Goal: Transaction & Acquisition: Purchase product/service

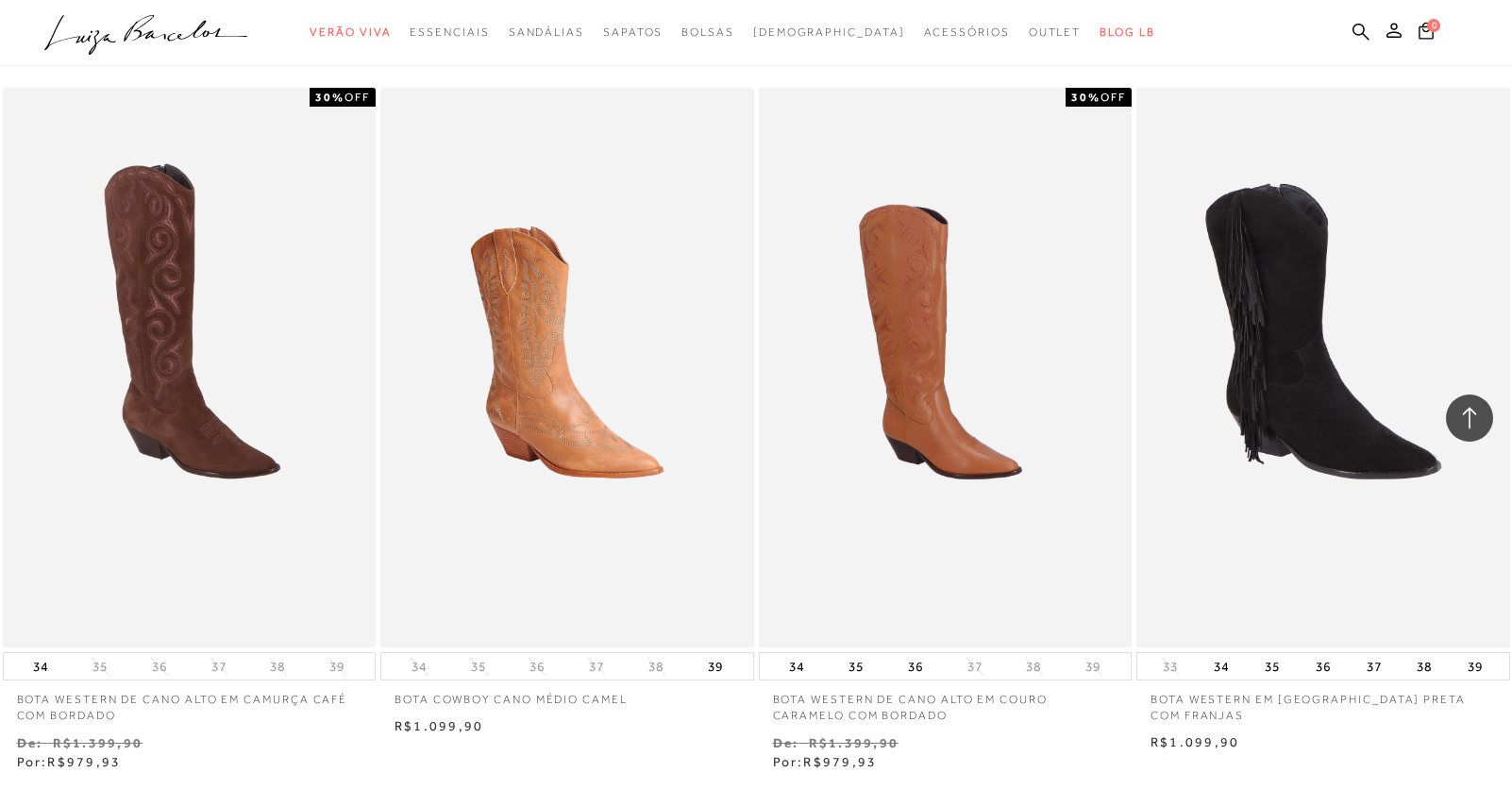
scroll to position [661, 0]
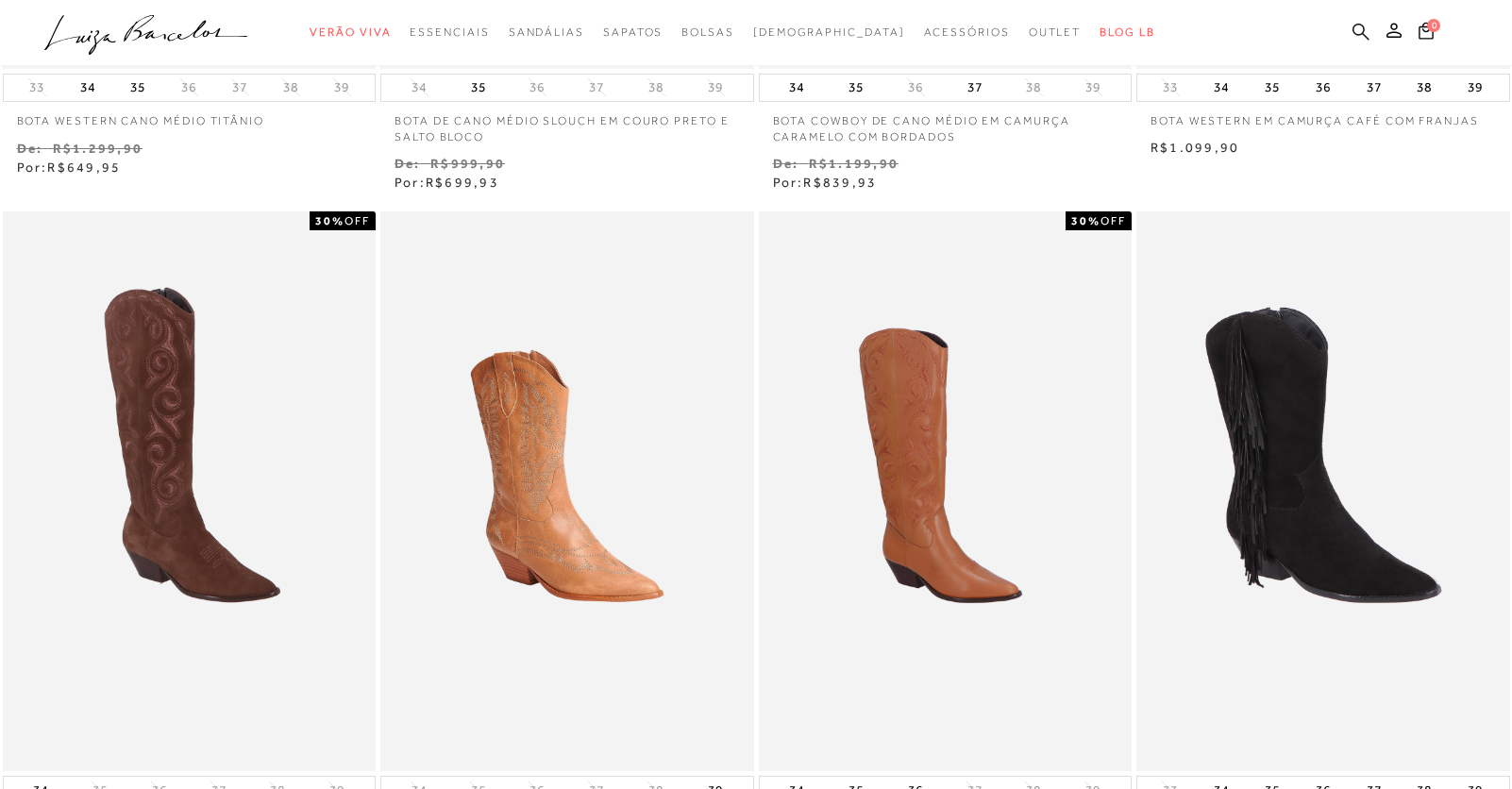
click at [1356, 25] on icon at bounding box center [1361, 31] width 17 height 17
click at [1361, 31] on icon at bounding box center [1361, 31] width 17 height 18
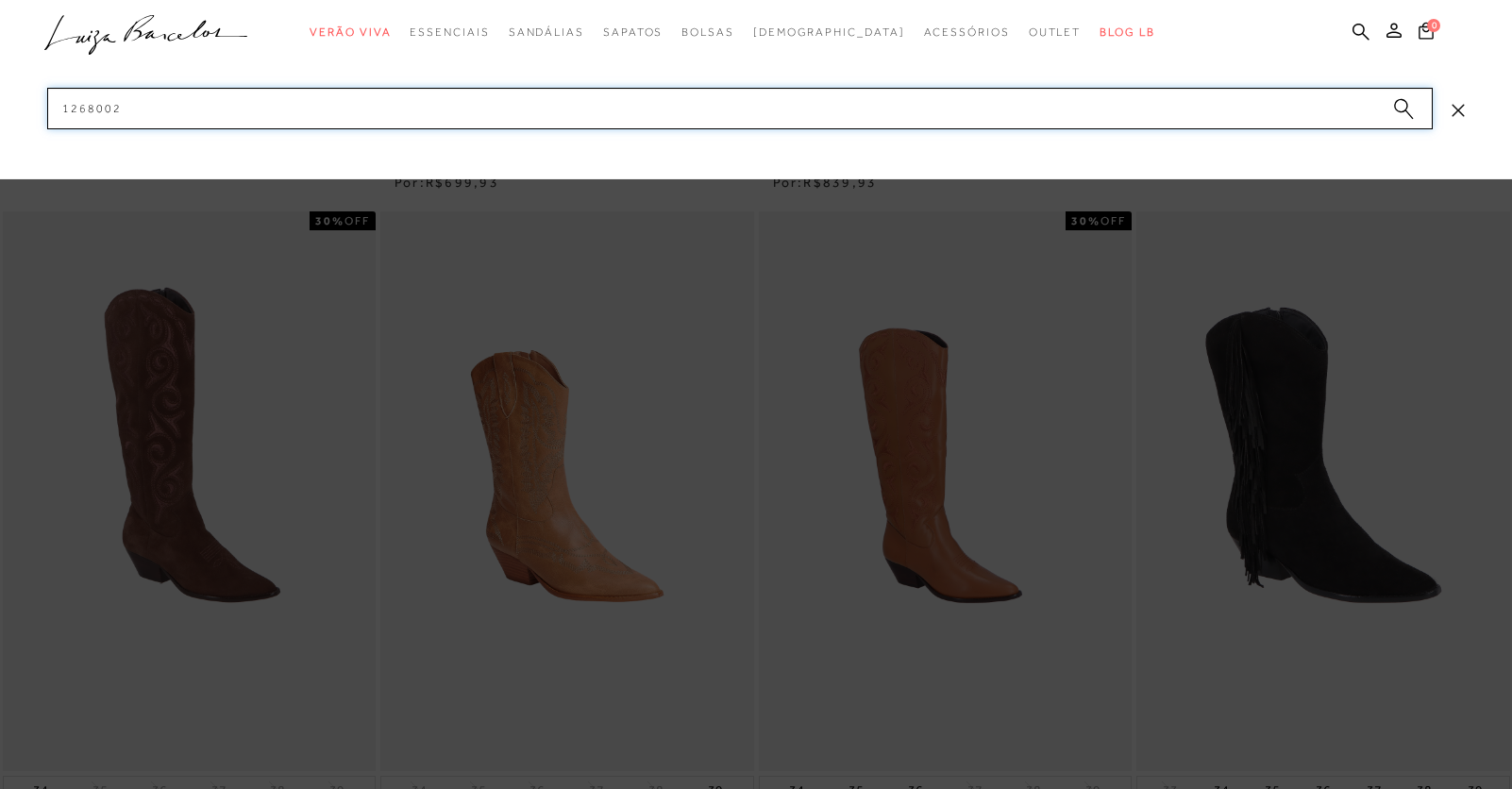
type input "12680020"
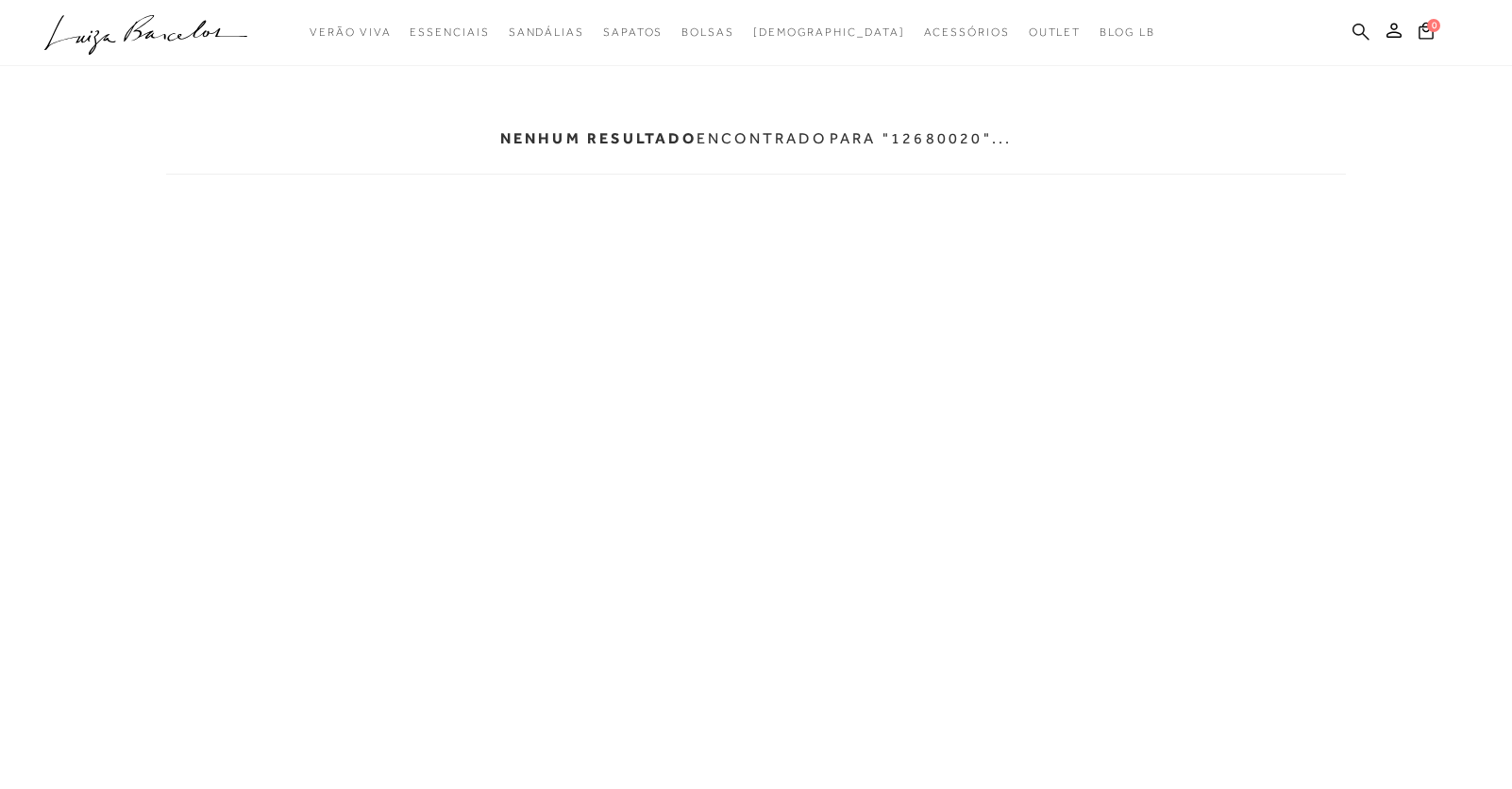
click at [1364, 34] on icon at bounding box center [1361, 31] width 17 height 17
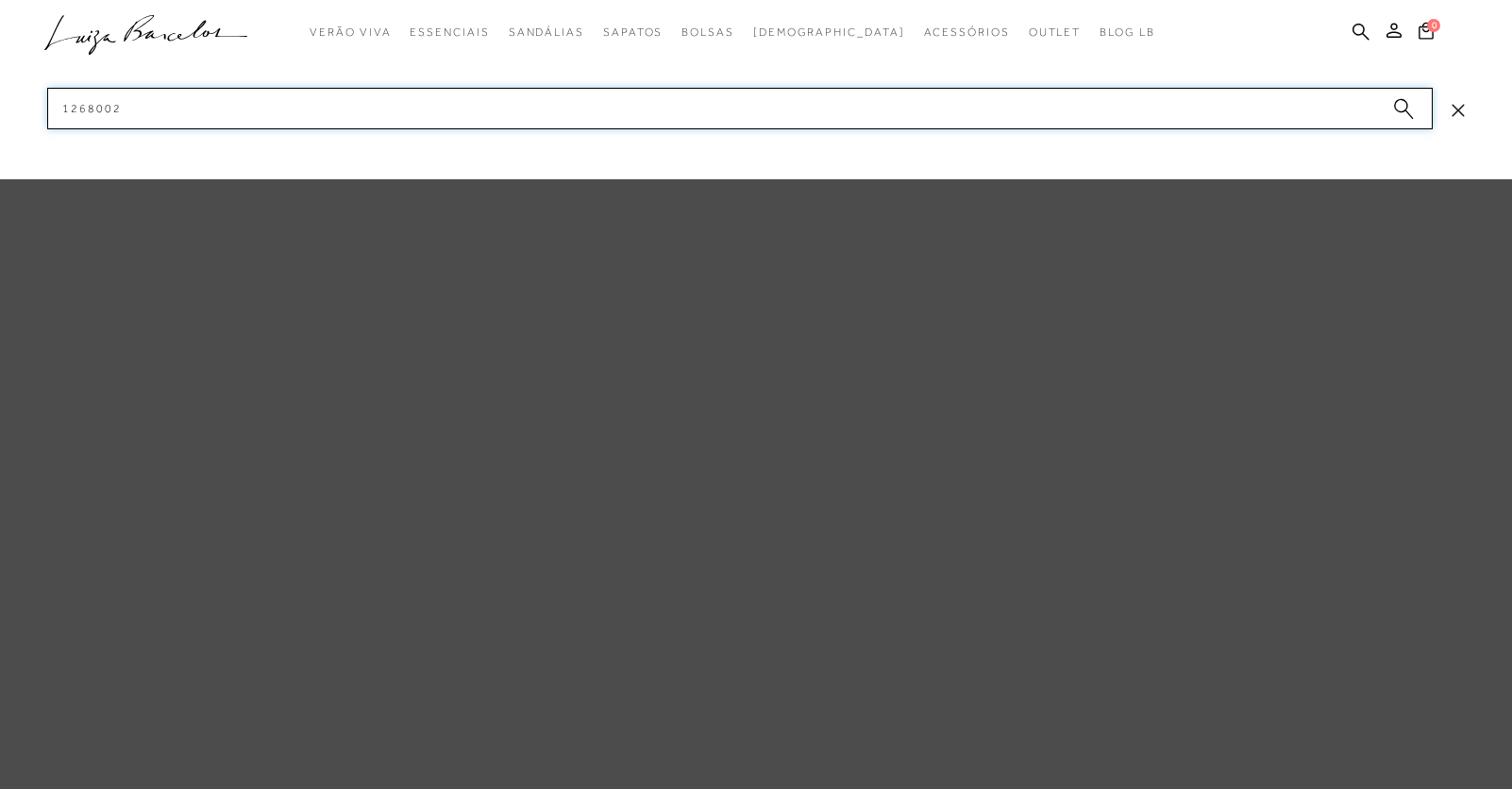
type input "12680024"
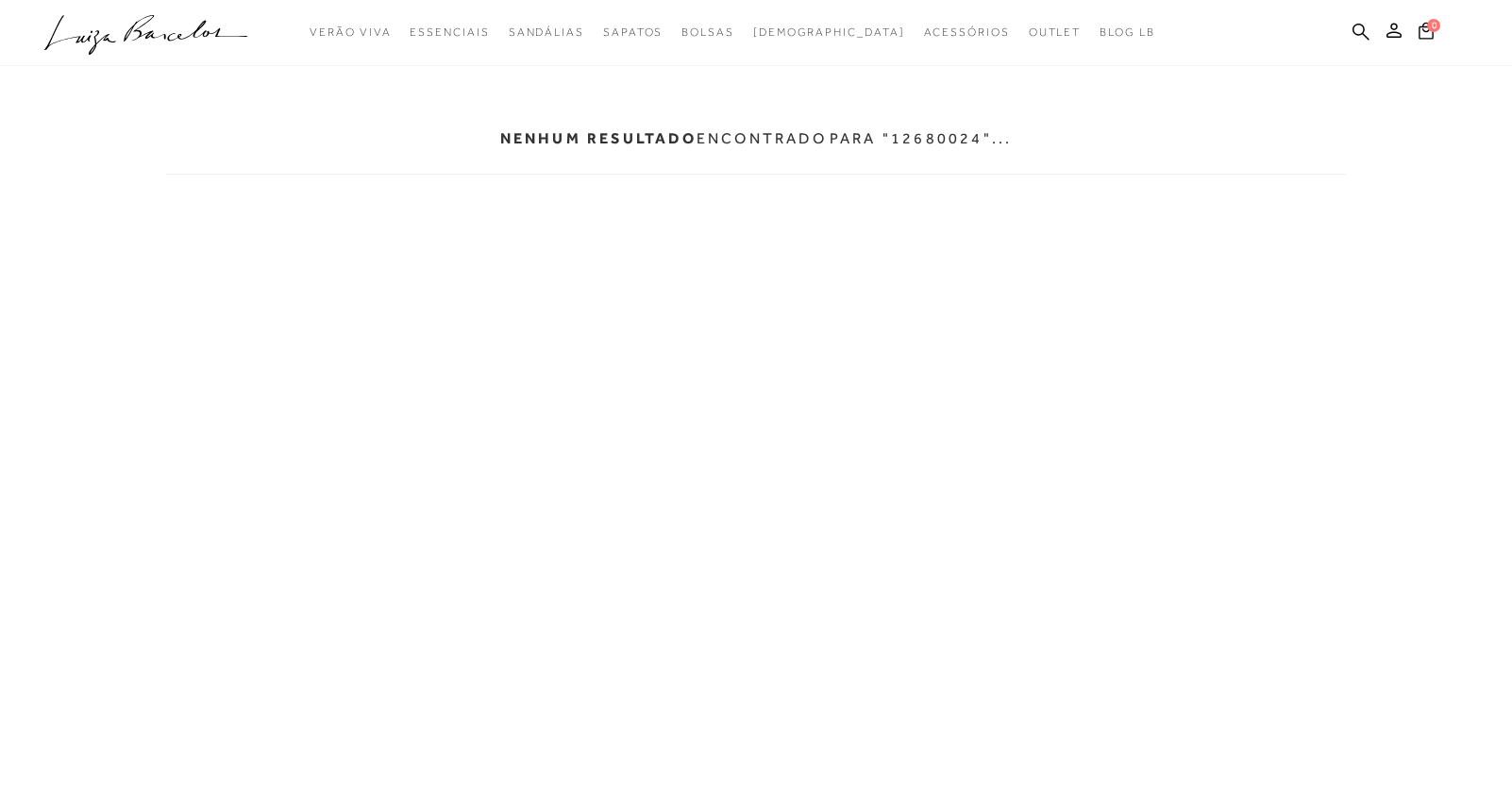
click at [1371, 34] on ul ".a{fill-rule:evenodd;} Verão Viva Em alta Modelo Essenciais [GEOGRAPHIC_DATA]" at bounding box center [742, 33] width 1395 height 35
click at [1358, 36] on icon at bounding box center [1361, 31] width 17 height 18
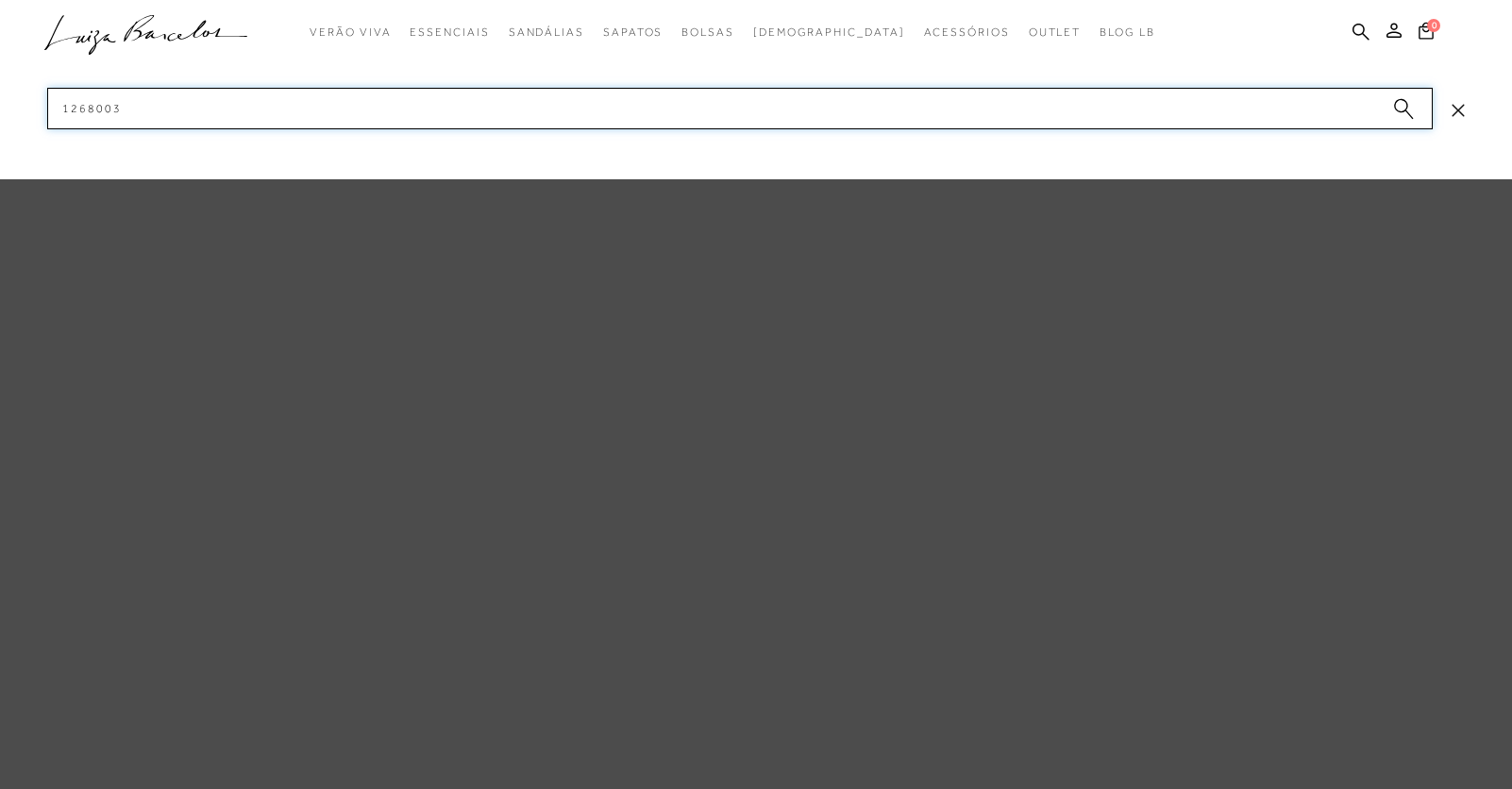
type input "12680031"
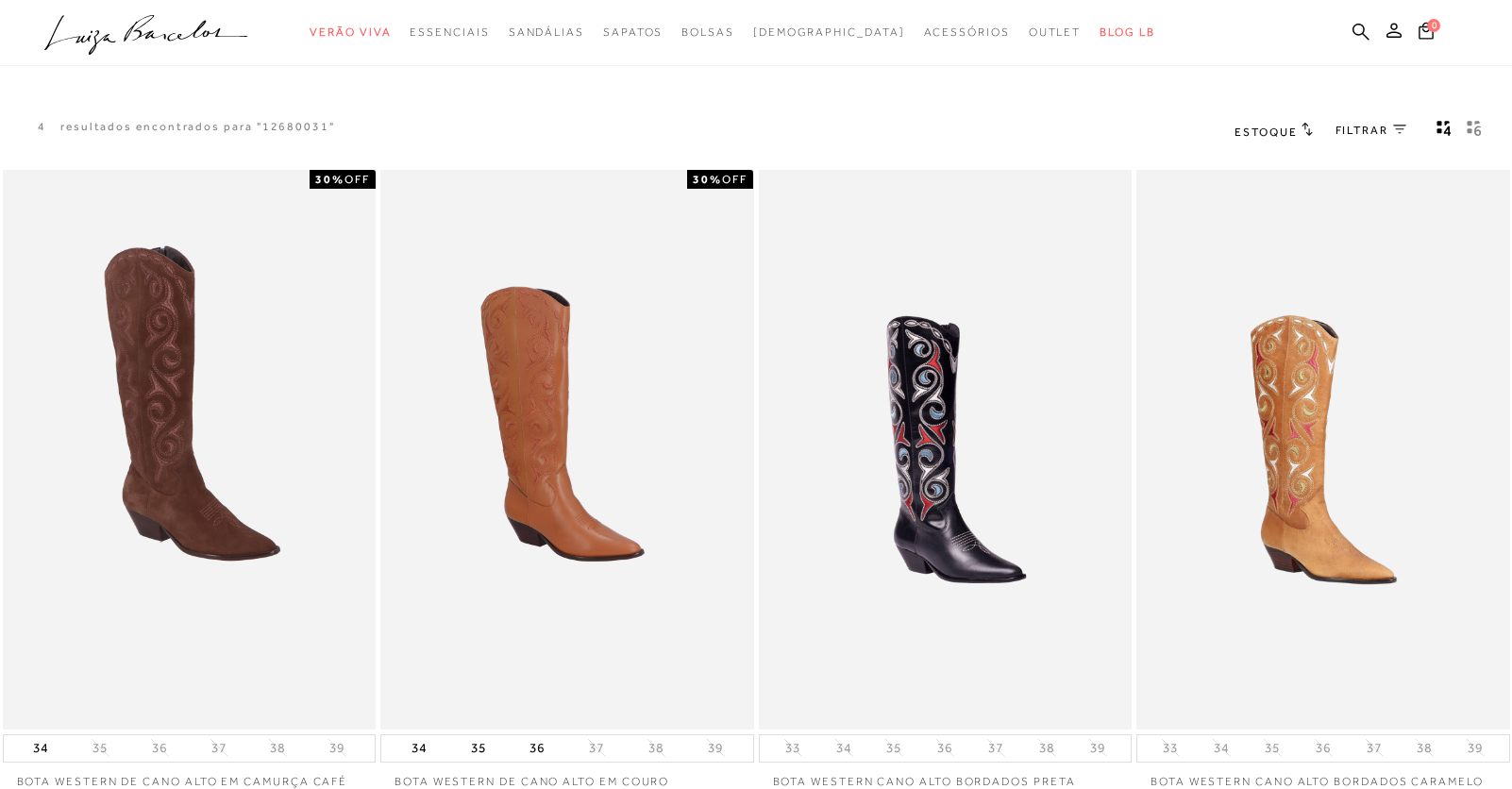
scroll to position [188, 0]
